Goal: Transaction & Acquisition: Purchase product/service

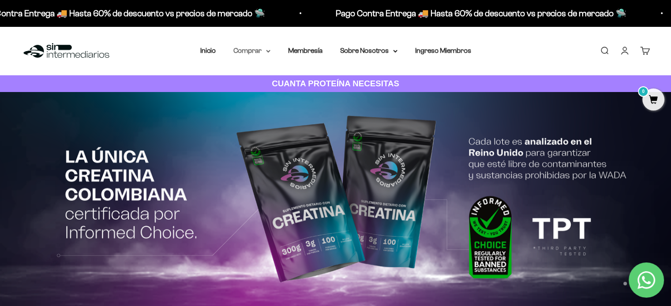
click at [260, 51] on summary "Comprar" at bounding box center [251, 50] width 37 height 11
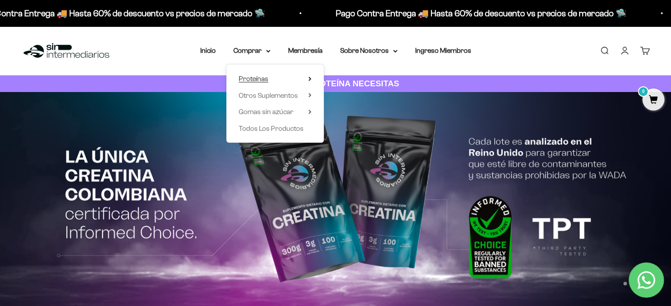
click at [269, 78] on summary "Proteínas" at bounding box center [274, 78] width 73 height 11
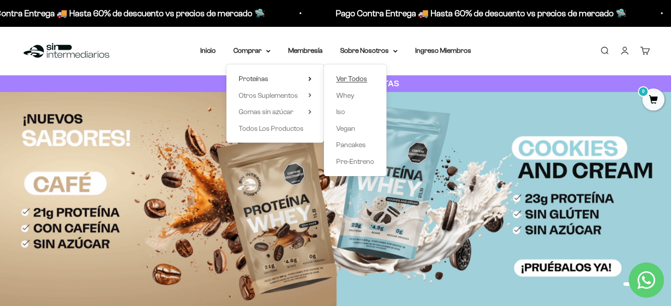
click at [351, 76] on span "Ver Todos" at bounding box center [351, 78] width 31 height 7
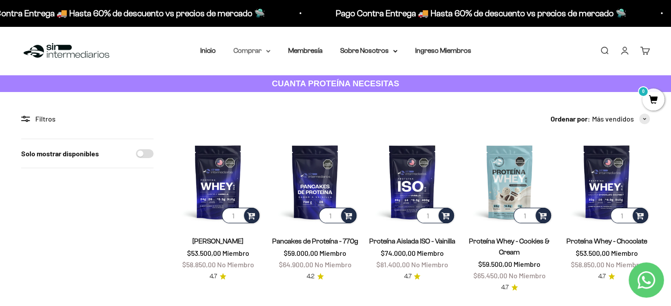
click at [254, 52] on summary "Comprar" at bounding box center [251, 50] width 37 height 11
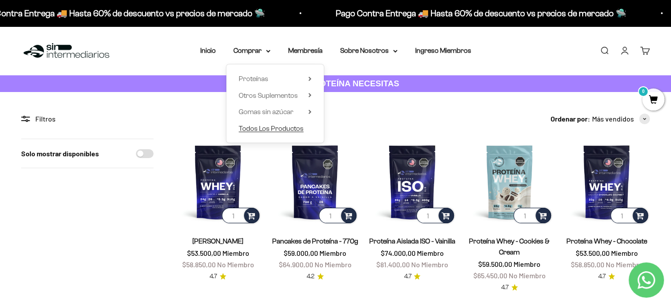
click at [273, 127] on span "Todos Los Productos" at bounding box center [270, 128] width 65 height 7
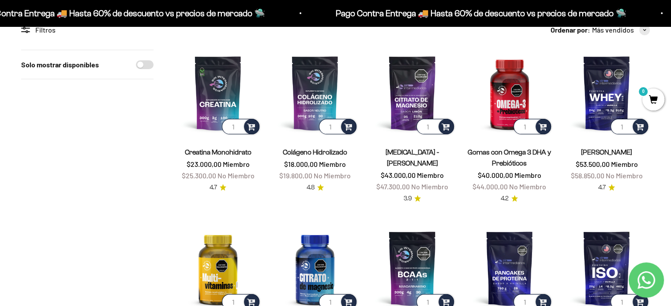
scroll to position [88, 0]
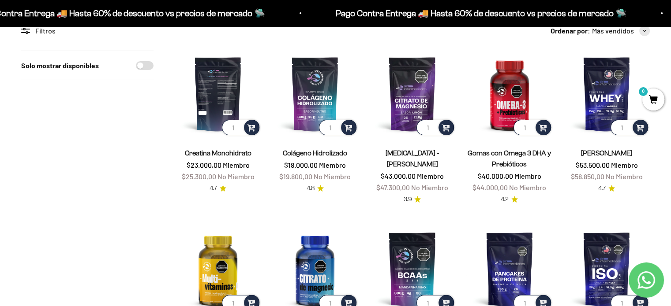
click at [209, 94] on img at bounding box center [218, 94] width 86 height 86
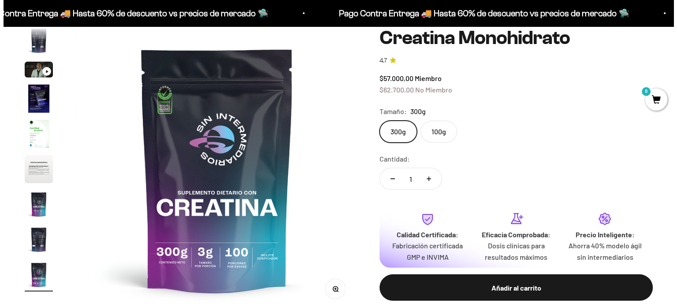
scroll to position [88, 0]
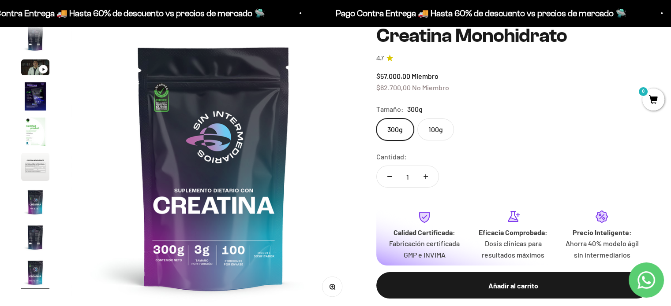
click at [427, 176] on icon "Aumentar cantidad" at bounding box center [425, 177] width 4 height 4
type input "2"
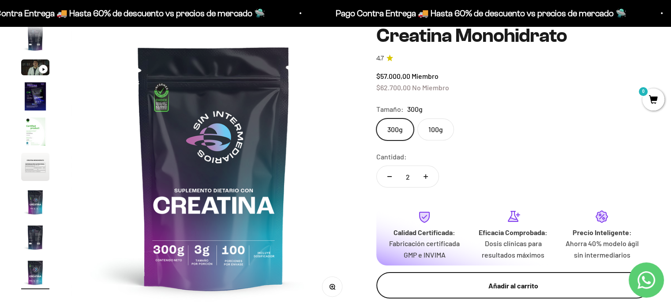
click at [519, 285] on div "Añadir al carrito" at bounding box center [513, 285] width 238 height 11
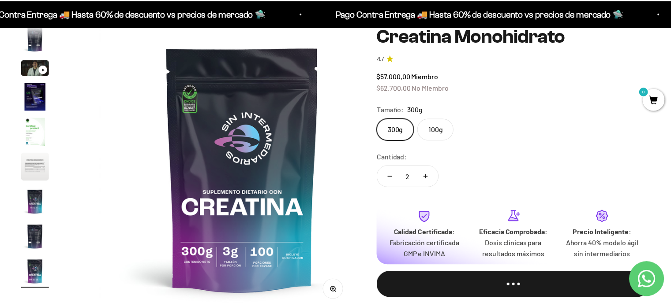
scroll to position [0, 2389]
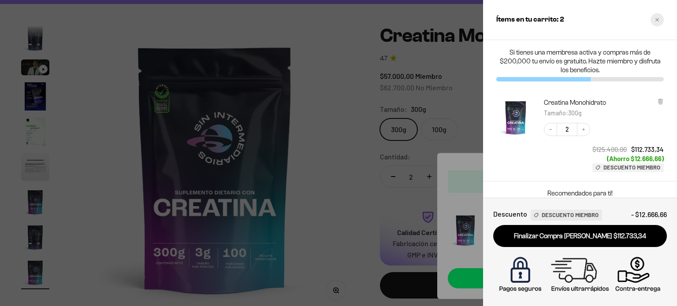
click at [658, 21] on icon "Close cart" at bounding box center [657, 20] width 4 height 4
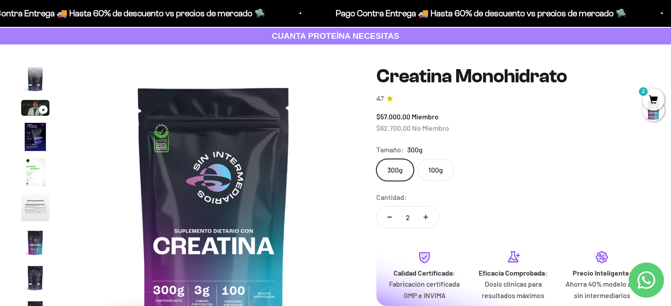
scroll to position [0, 0]
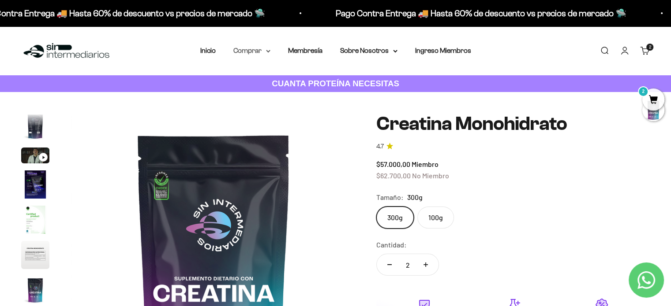
click at [259, 52] on summary "Comprar" at bounding box center [251, 50] width 37 height 11
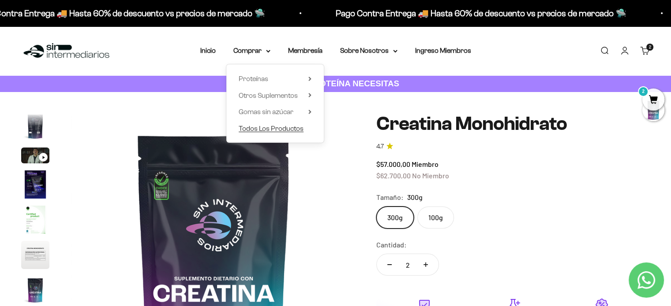
click at [265, 130] on span "Todos Los Productos" at bounding box center [270, 128] width 65 height 7
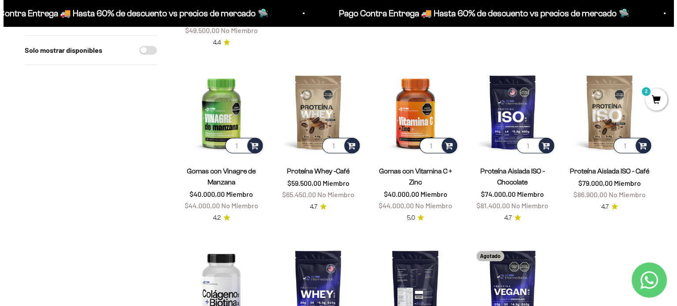
scroll to position [617, 0]
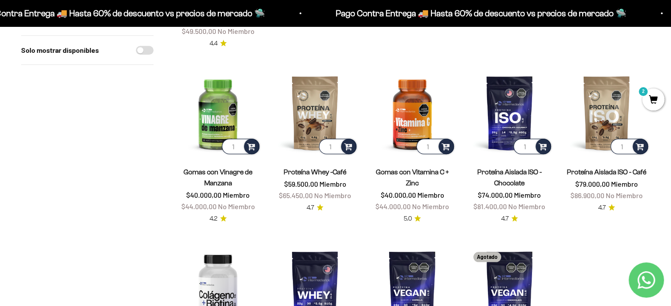
click at [651, 97] on span "2" at bounding box center [653, 100] width 22 height 22
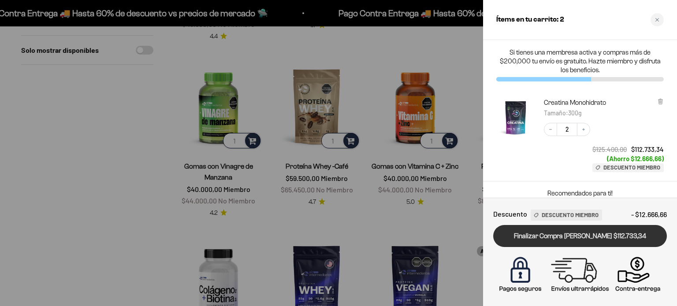
click at [585, 236] on link "Finalizar Compra [PERSON_NAME] $112.733,34" at bounding box center [580, 236] width 174 height 22
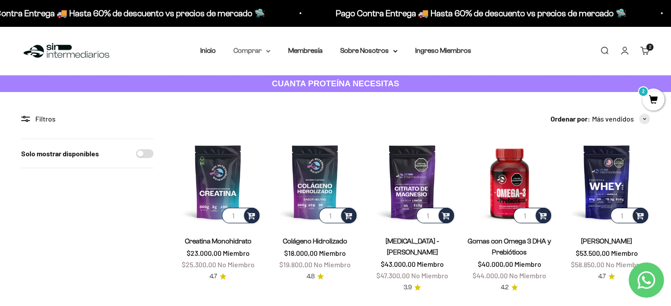
click at [265, 49] on summary "Comprar" at bounding box center [251, 50] width 37 height 11
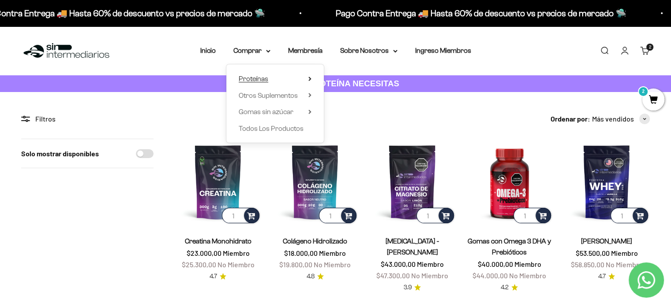
click at [305, 77] on summary "Proteínas" at bounding box center [274, 78] width 73 height 11
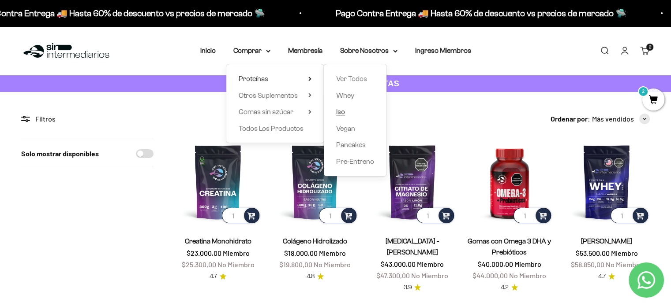
click at [339, 112] on span "Iso" at bounding box center [340, 111] width 9 height 7
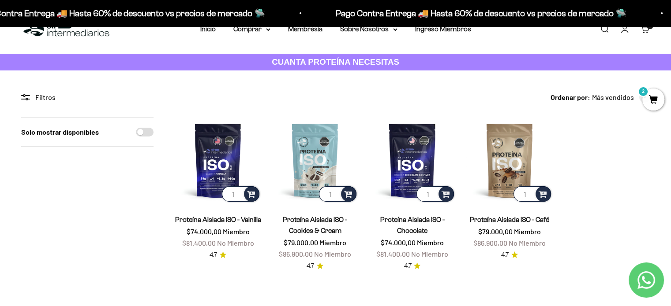
scroll to position [88, 0]
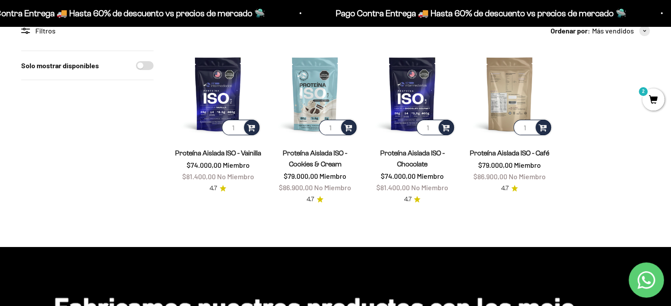
click at [508, 102] on img at bounding box center [509, 94] width 86 height 86
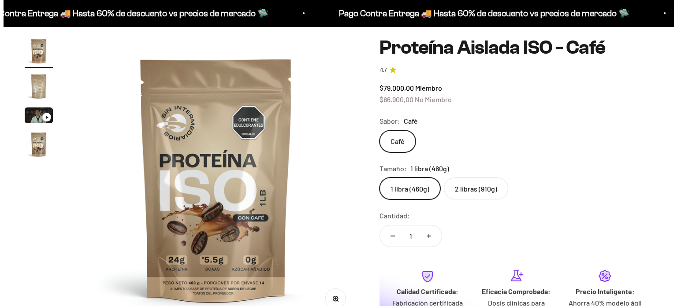
scroll to position [88, 0]
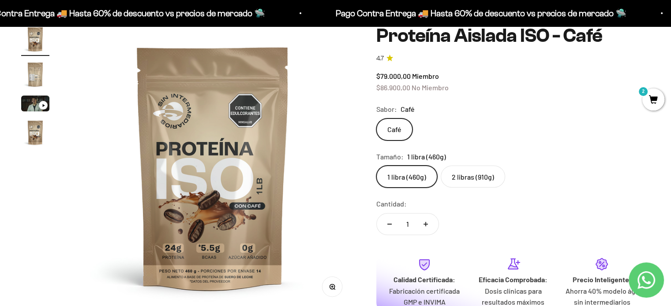
click at [647, 102] on span "2" at bounding box center [653, 100] width 22 height 22
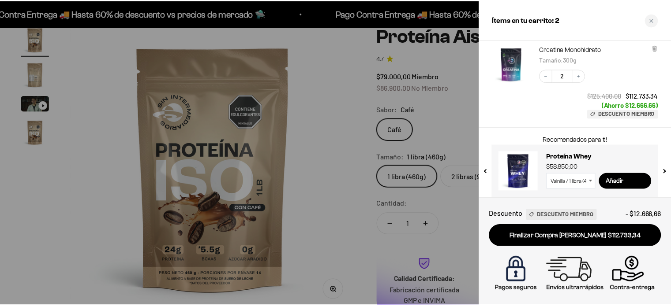
scroll to position [60, 0]
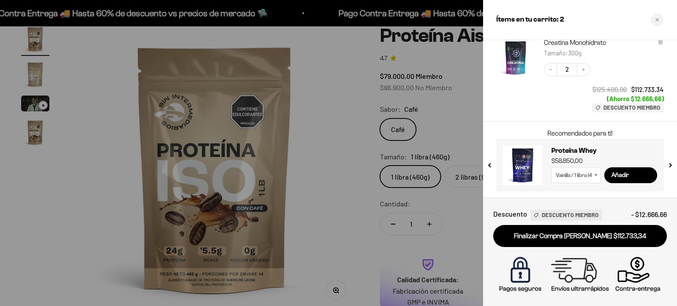
click at [335, 74] on div at bounding box center [338, 153] width 677 height 306
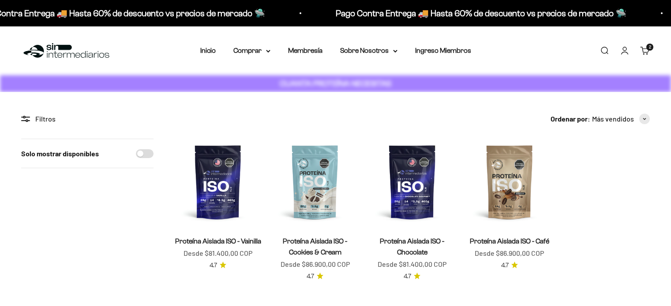
scroll to position [88, 0]
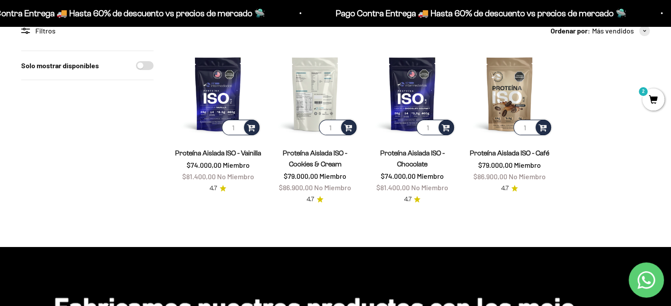
click at [320, 89] on img at bounding box center [315, 94] width 86 height 86
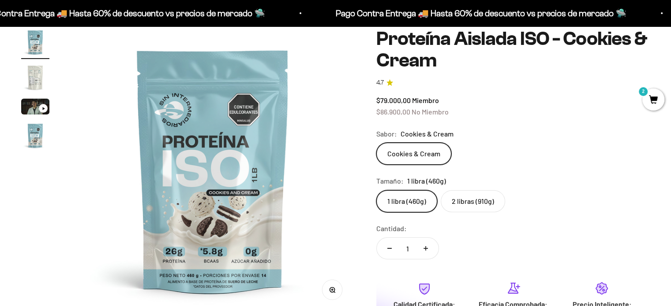
scroll to position [88, 0]
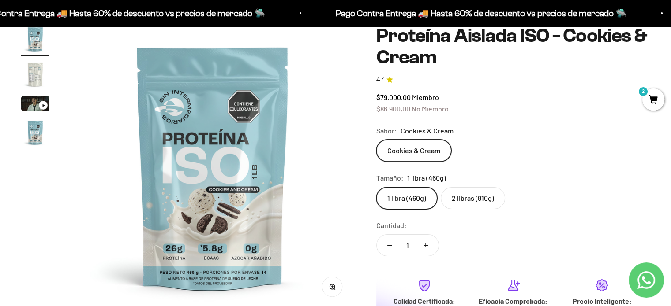
click at [468, 201] on label "2 libras (910g)" at bounding box center [472, 198] width 64 height 22
click at [376, 187] on input "2 libras (910g)" at bounding box center [376, 187] width 0 height 0
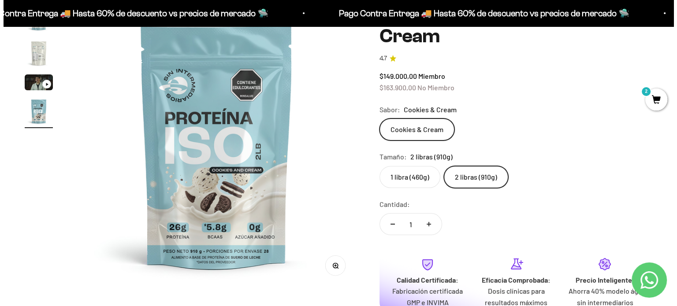
scroll to position [220, 0]
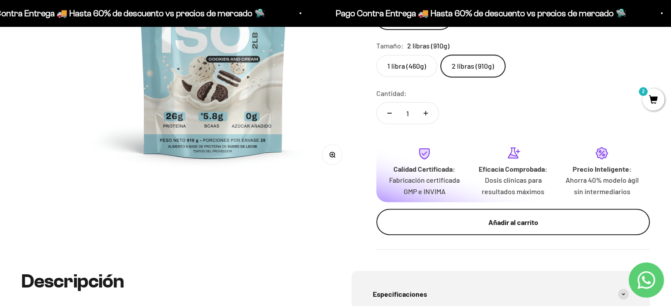
click at [546, 222] on div "Añadir al carrito" at bounding box center [513, 222] width 238 height 11
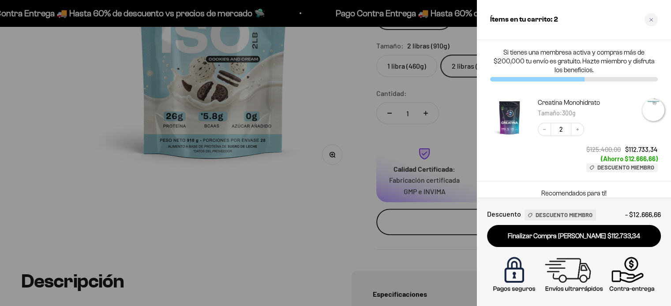
scroll to position [0, 896]
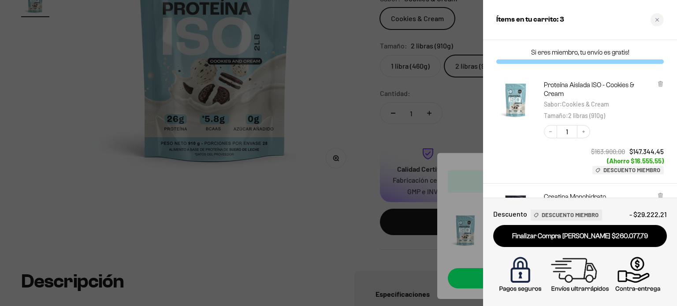
click at [320, 78] on div at bounding box center [338, 153] width 677 height 306
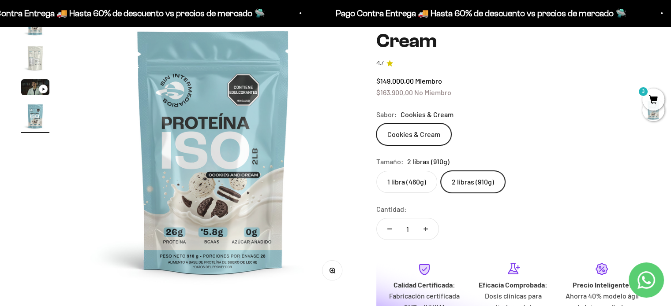
scroll to position [88, 0]
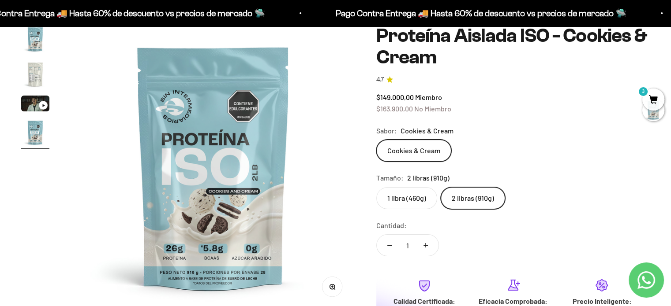
click at [411, 198] on label "1 libra (460g)" at bounding box center [406, 198] width 61 height 22
click at [376, 187] on input "1 libra (460g)" at bounding box center [376, 187] width 0 height 0
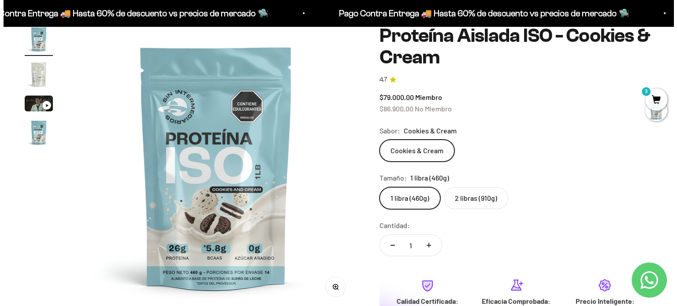
scroll to position [309, 0]
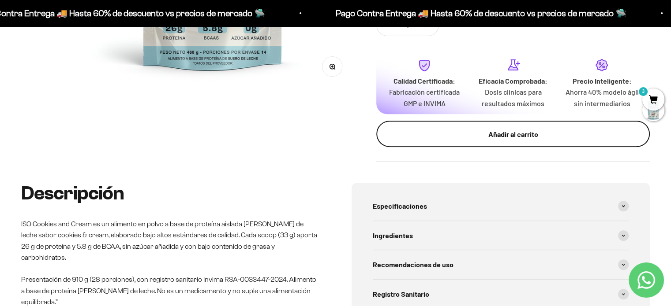
click at [488, 137] on div "Añadir al carrito" at bounding box center [513, 134] width 238 height 11
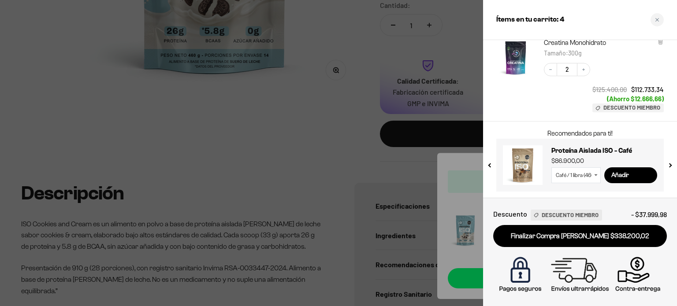
scroll to position [267, 0]
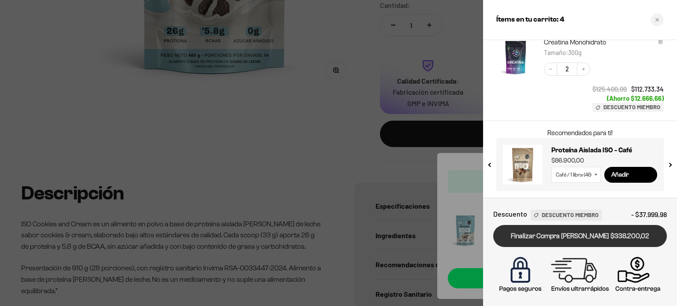
click at [588, 234] on link "Finalizar Compra [PERSON_NAME] $338.200,02" at bounding box center [580, 236] width 174 height 22
